Goal: Task Accomplishment & Management: Complete application form

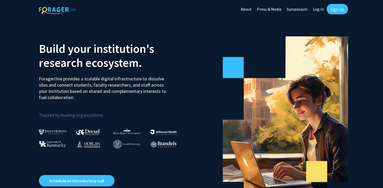
click at [319, 11] on link "Log In" at bounding box center [318, 9] width 16 height 18
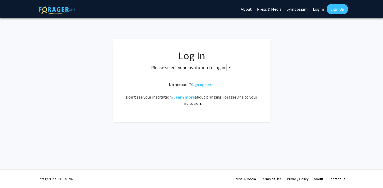
select select
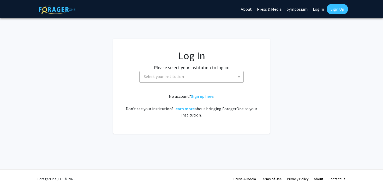
click at [216, 79] on span "Select your institution" at bounding box center [193, 76] width 102 height 11
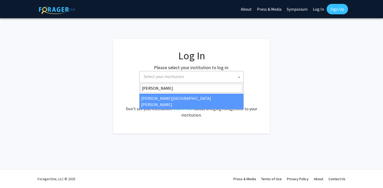
type input "johns"
click at [203, 103] on div "No account? Sign up here . Don't see your institution? Learn more about bringin…" at bounding box center [192, 105] width 136 height 25
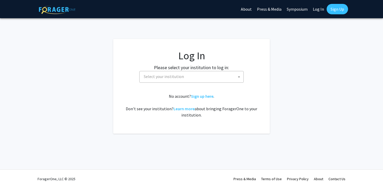
click at [169, 80] on span "Select your institution" at bounding box center [193, 76] width 102 height 11
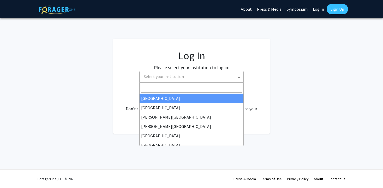
type input "n"
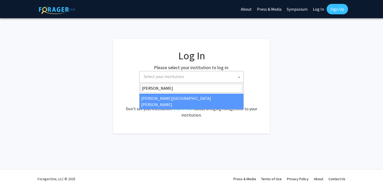
type input "johns"
select select "1"
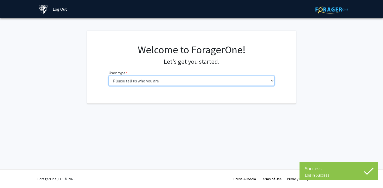
click at [210, 80] on select "Please tell us who you are Undergraduate Student Master's Student Doctoral Cand…" at bounding box center [191, 81] width 166 height 10
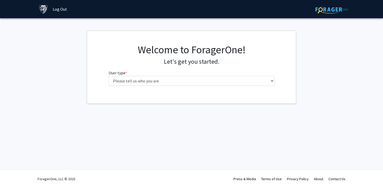
click at [187, 87] on div "Welcome to ForagerOne! Let's get you started. User type * required Please tell …" at bounding box center [191, 67] width 174 height 47
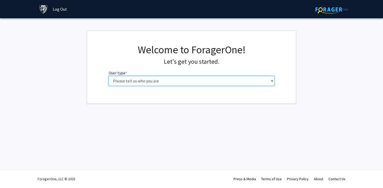
click at [174, 79] on select "Please tell us who you are Undergraduate Student Master's Student Doctoral Cand…" at bounding box center [191, 81] width 166 height 10
select select "1: undergrad"
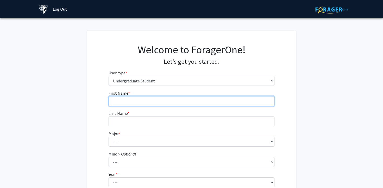
click at [169, 104] on input "First Name * required" at bounding box center [191, 101] width 166 height 10
type input "Jeena"
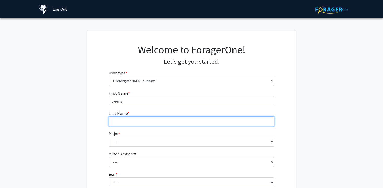
click at [162, 122] on input "Last Name * required" at bounding box center [191, 122] width 166 height 10
type input "[PERSON_NAME]"
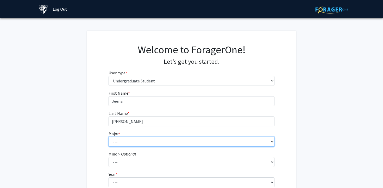
click at [128, 142] on select "--- Africana Studies Anthropology Applied Mathematics & Statistics Archaeology …" at bounding box center [191, 142] width 166 height 10
select select "51: 63"
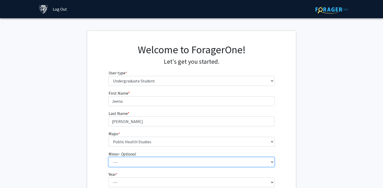
click at [133, 161] on select "--- Accounting and Financial Management Africana Studies Anthropology Applied M…" at bounding box center [191, 162] width 166 height 10
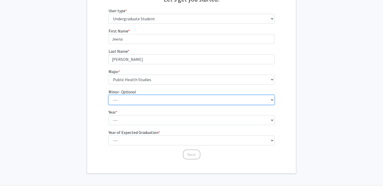
scroll to position [78, 0]
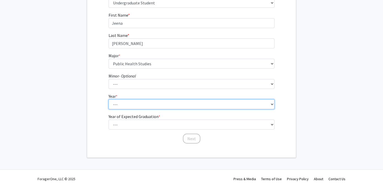
click at [130, 101] on select "--- First-year Sophomore Junior Senior Postbaccalaureate Certificate" at bounding box center [191, 105] width 166 height 10
select select "1: first-year"
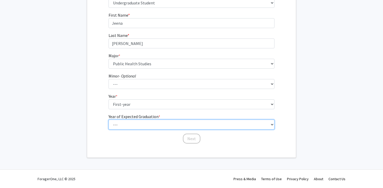
click at [134, 124] on select "--- 2025 2026 2027 2028 2029 2030 2031 2032 2033 2034" at bounding box center [191, 125] width 166 height 10
select select "5: 2029"
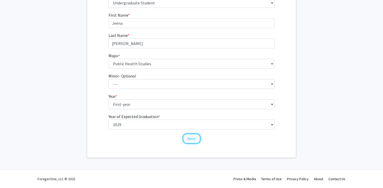
click at [193, 138] on button "Next" at bounding box center [191, 139] width 17 height 10
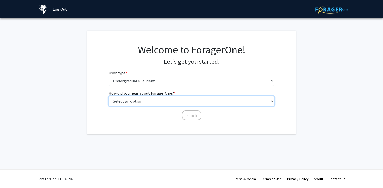
click at [160, 103] on select "Select an option Peer/student recommendation Faculty/staff recommendation Unive…" at bounding box center [191, 101] width 166 height 10
select select "2: faculty_recommendation"
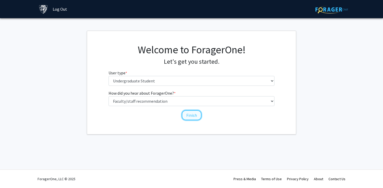
click at [188, 115] on button "Finish" at bounding box center [192, 115] width 20 height 10
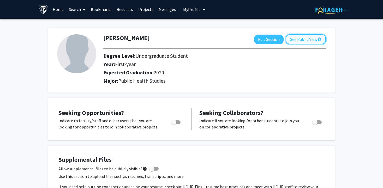
click at [310, 38] on button "See Public View help" at bounding box center [305, 39] width 40 height 10
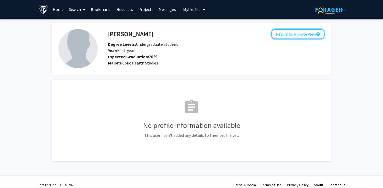
click at [306, 34] on button "Return to Private View help" at bounding box center [297, 34] width 53 height 10
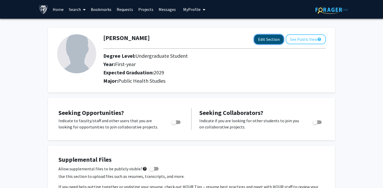
click at [269, 40] on button "Edit Section" at bounding box center [268, 40] width 29 height 10
select select "first-year"
select select "2029"
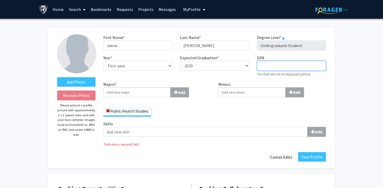
click at [264, 63] on input "GPA required" at bounding box center [291, 66] width 69 height 10
click at [230, 116] on div "Minors Add" at bounding box center [271, 101] width 115 height 40
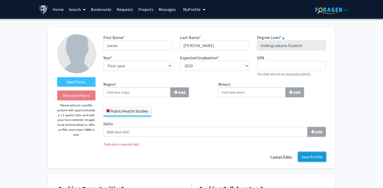
click at [318, 153] on button "Save Profile" at bounding box center [312, 156] width 28 height 9
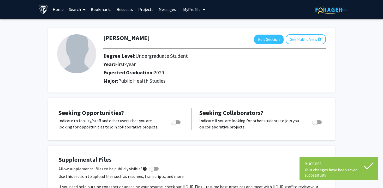
click at [74, 7] on link "Search" at bounding box center [77, 9] width 22 height 18
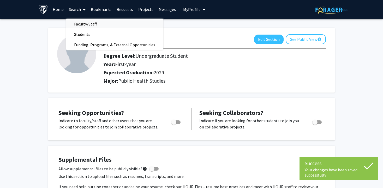
click at [73, 25] on span "Faculty/Staff" at bounding box center [85, 24] width 38 height 10
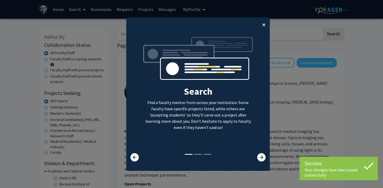
click at [261, 28] on button "×" at bounding box center [264, 24] width 12 height 15
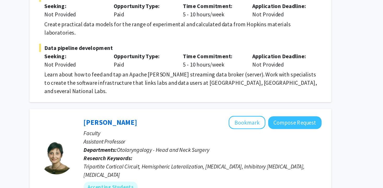
scroll to position [2595, 0]
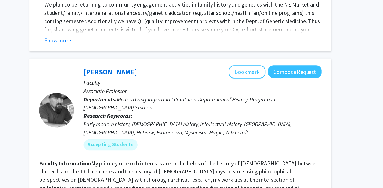
scroll to position [1904, 0]
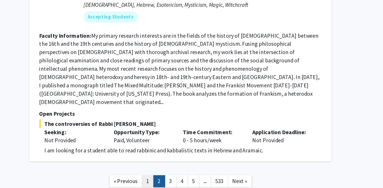
click at [205, 179] on link "1" at bounding box center [205, 183] width 9 height 9
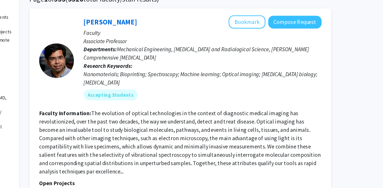
scroll to position [3, 0]
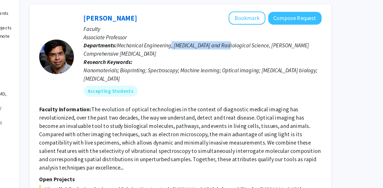
drag, startPoint x: 224, startPoint y: 78, endPoint x: 269, endPoint y: 83, distance: 45.0
click at [269, 83] on span "Mechanical Engineering, [MEDICAL_DATA] and Radiological Science, [PERSON_NAME] …" at bounding box center [242, 83] width 169 height 11
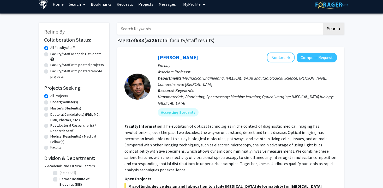
scroll to position [0, 0]
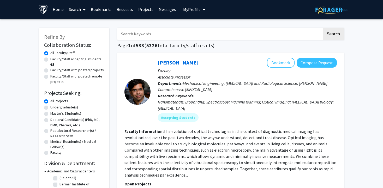
click at [41, 8] on img at bounding box center [43, 9] width 9 height 9
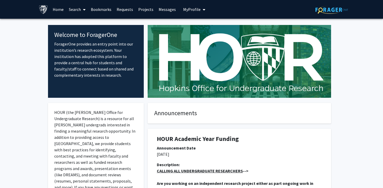
click at [195, 6] on button "My Profile" at bounding box center [193, 9] width 25 height 19
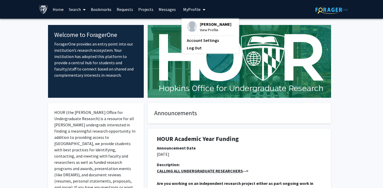
click at [200, 27] on span "View Profile" at bounding box center [216, 30] width 32 height 6
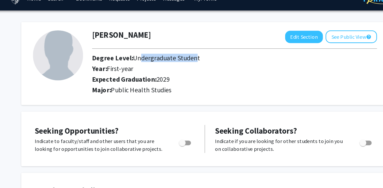
drag, startPoint x: 138, startPoint y: 55, endPoint x: 182, endPoint y: 59, distance: 44.5
click at [182, 59] on span "Undergraduate Student" at bounding box center [161, 56] width 52 height 7
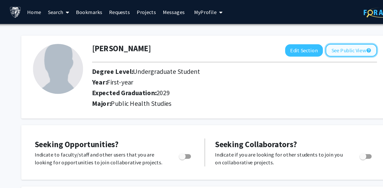
click at [300, 40] on button "See Public View help" at bounding box center [305, 39] width 40 height 10
click at [57, 7] on link "Home" at bounding box center [58, 9] width 16 height 18
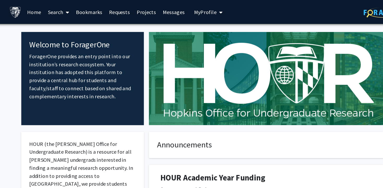
click at [79, 9] on link "Search" at bounding box center [77, 9] width 22 height 18
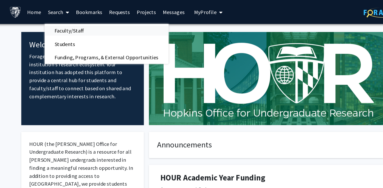
click at [81, 23] on span "Faculty/Staff" at bounding box center [85, 24] width 38 height 10
